Goal: Information Seeking & Learning: Learn about a topic

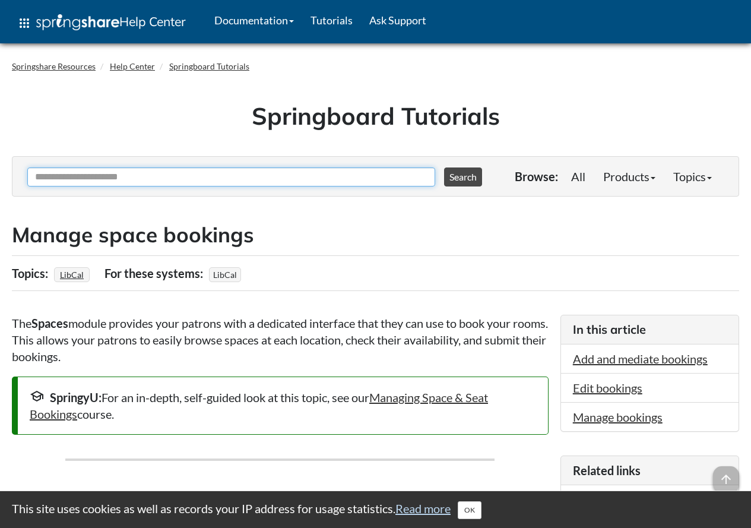
click at [290, 176] on input "Ask Another Question" at bounding box center [231, 176] width 408 height 19
type input "**********"
click at [444, 167] on button "Search" at bounding box center [463, 176] width 38 height 19
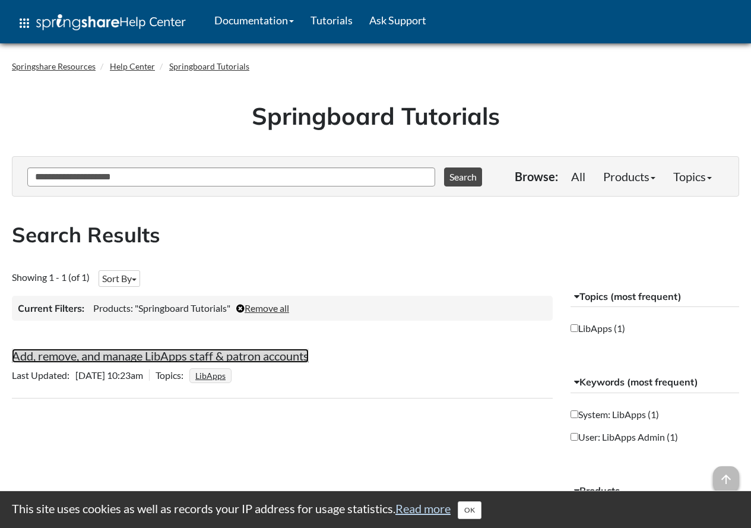
click at [186, 362] on link "Add, remove, and manage LibApps staff & patron accounts" at bounding box center [160, 356] width 297 height 14
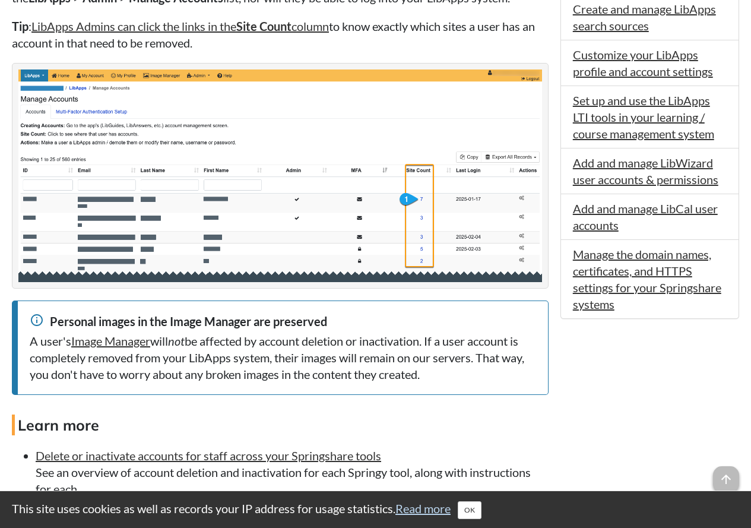
scroll to position [1247, 0]
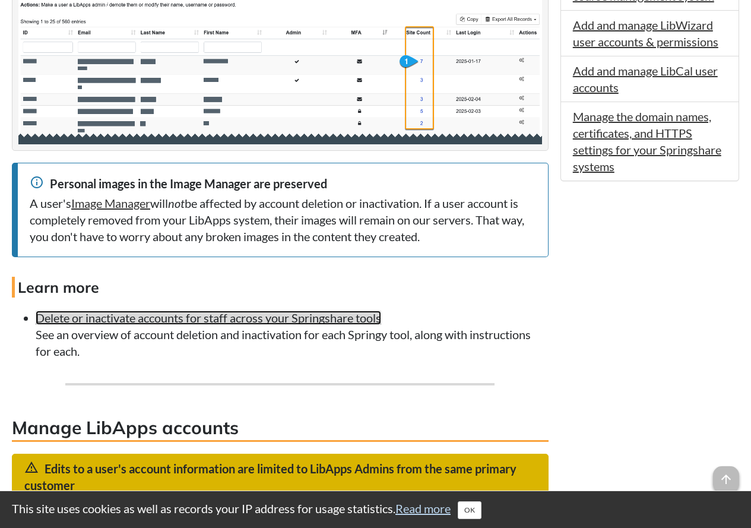
click at [209, 317] on link "Delete or inactivate accounts for staff across your Springshare tools" at bounding box center [209, 318] width 346 height 14
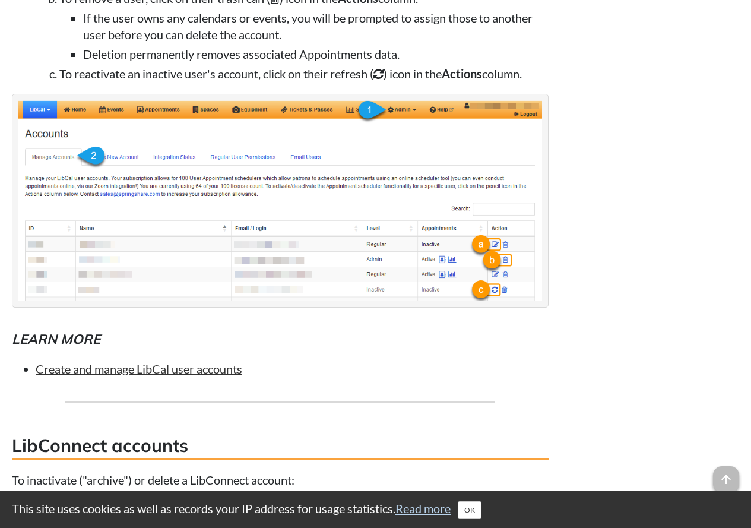
scroll to position [3859, 0]
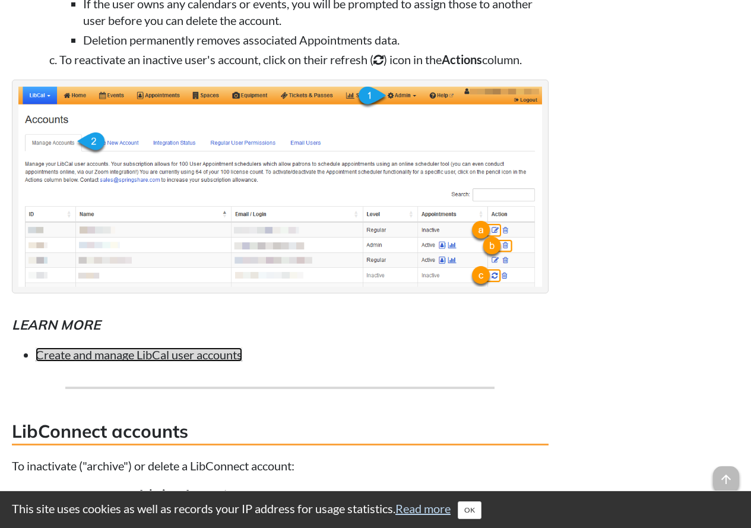
click at [125, 362] on link "Create and manage LibCal user accounts" at bounding box center [139, 354] width 207 height 14
